Goal: Transaction & Acquisition: Obtain resource

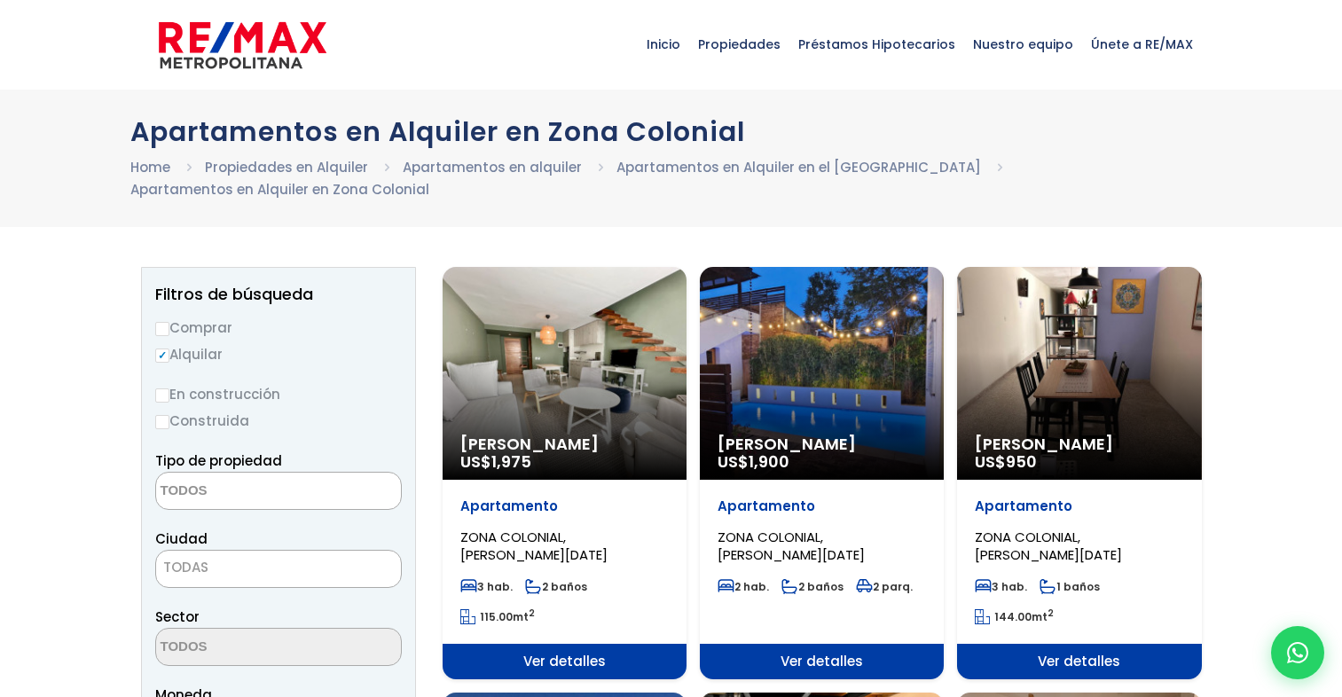
select select
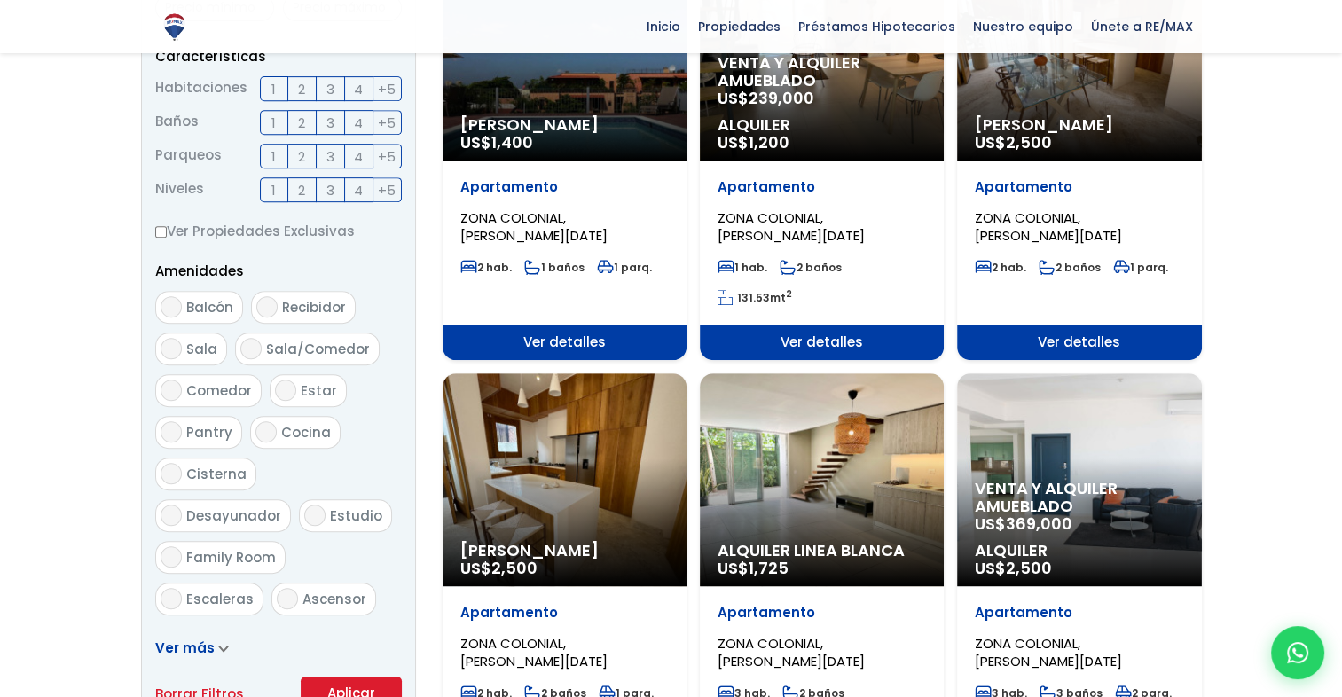
scroll to position [738, 0]
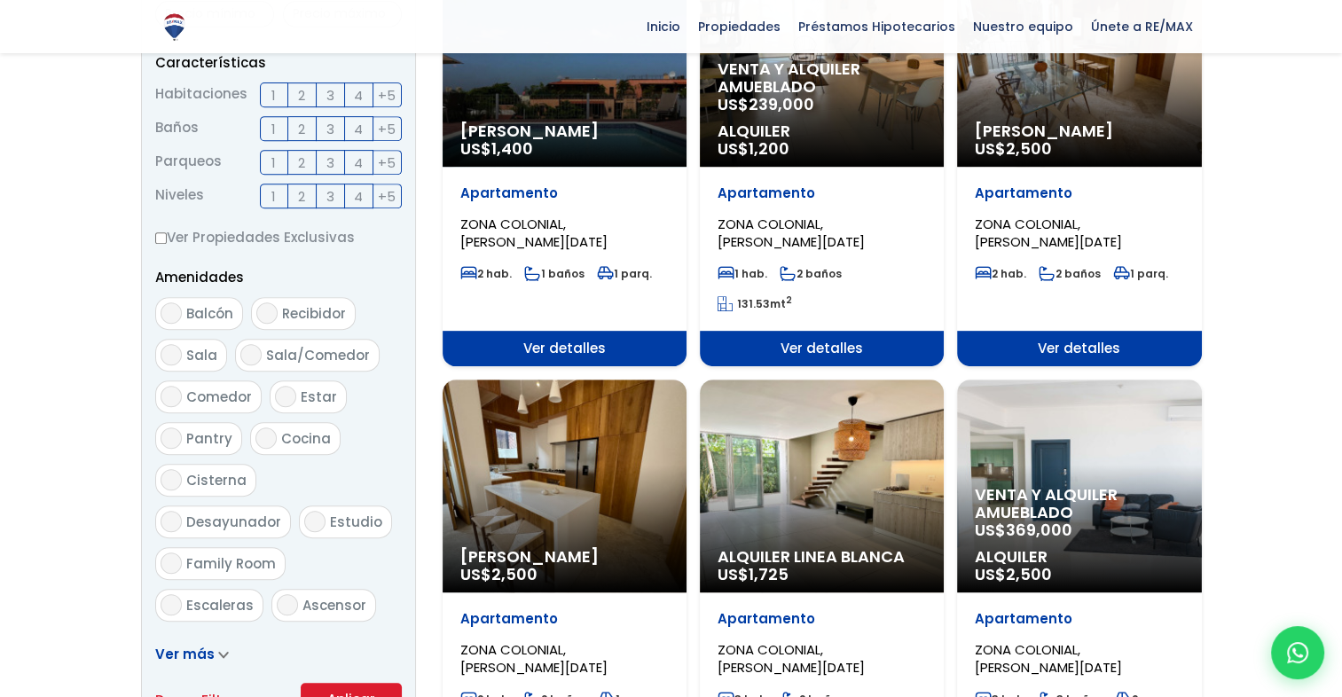
click at [278, 88] on label "1" at bounding box center [274, 95] width 28 height 25
click at [0, 0] on input "1" at bounding box center [0, 0] width 0 height 0
click at [278, 138] on label "1" at bounding box center [274, 128] width 28 height 25
click at [0, 0] on input "1" at bounding box center [0, 0] width 0 height 0
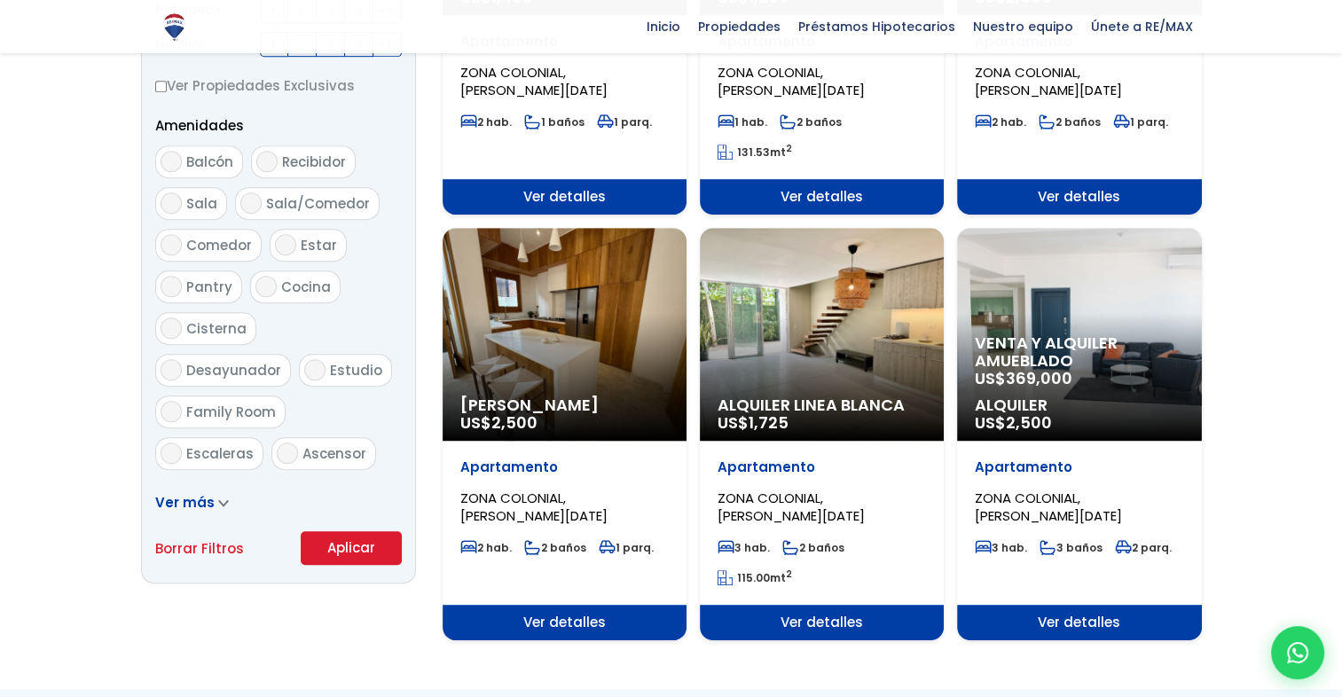
scroll to position [891, 0]
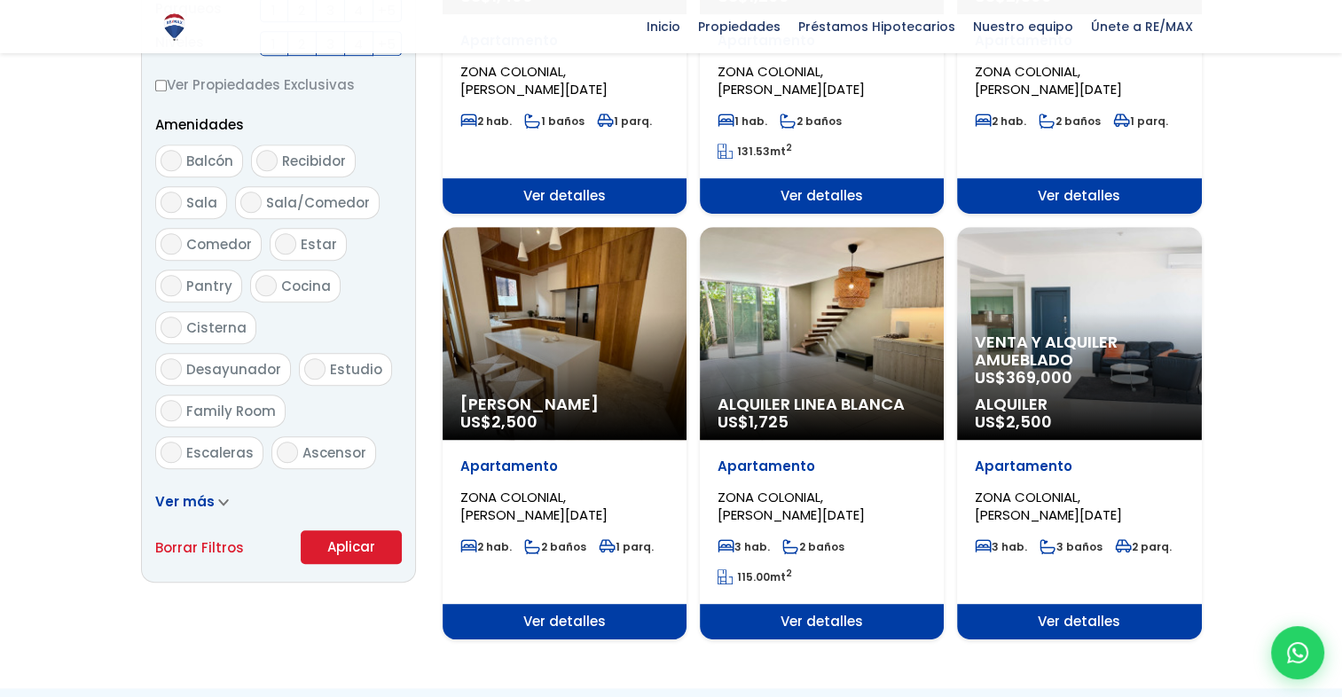
click at [316, 536] on button "Aplicar" at bounding box center [351, 548] width 101 height 34
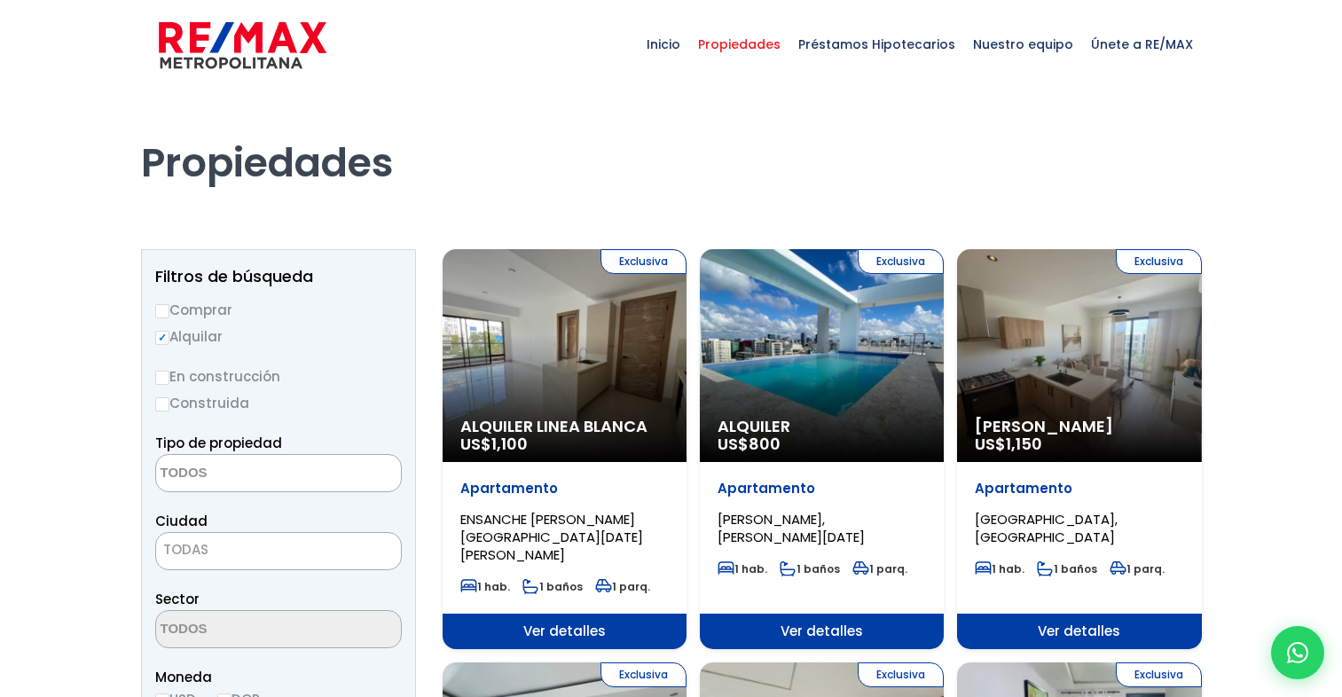
select select
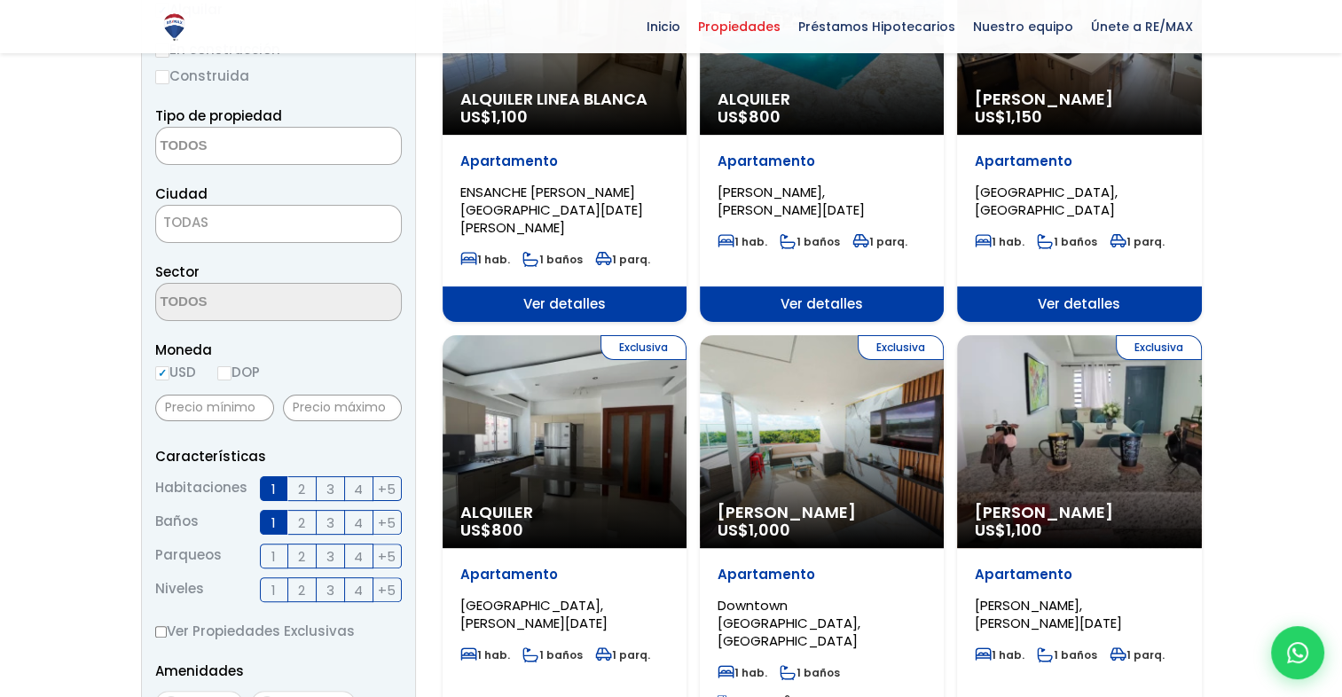
scroll to position [248, 0]
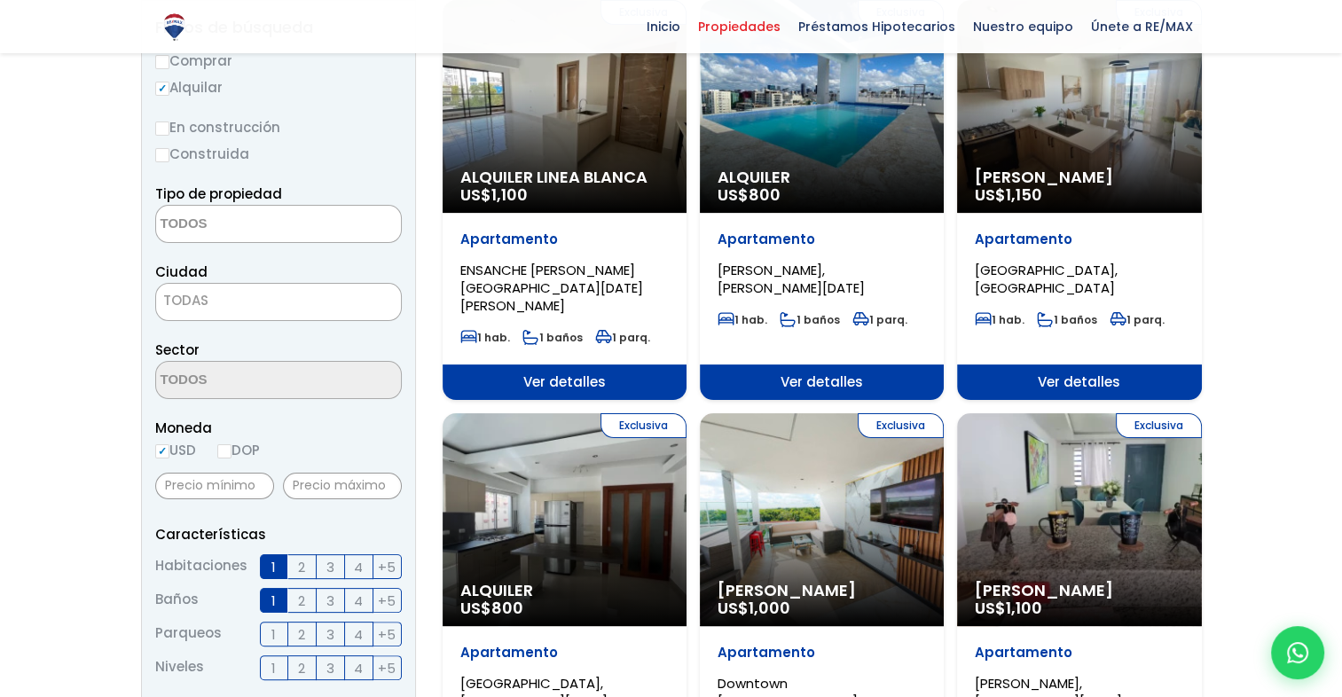
click at [862, 112] on div "Exclusiva Alquiler US$ 800" at bounding box center [822, 106] width 244 height 213
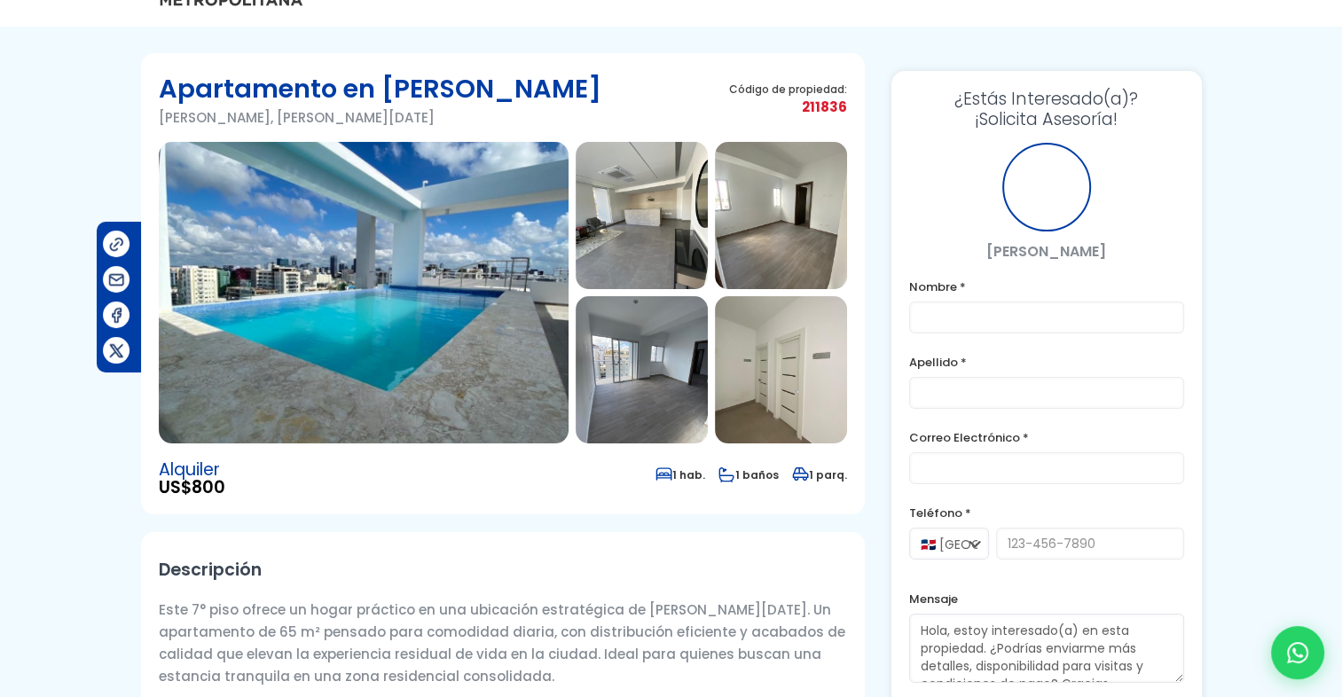
scroll to position [62, 0]
